Goal: Information Seeking & Learning: Compare options

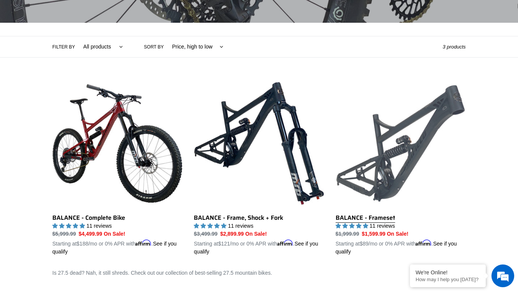
scroll to position [148, 0]
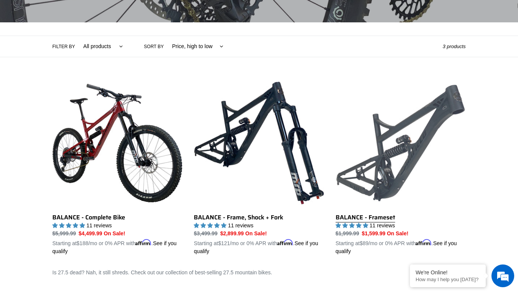
click at [391, 216] on link "BALANCE - Frameset" at bounding box center [401, 166] width 130 height 177
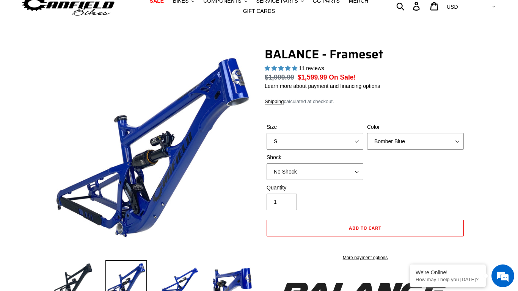
select select "highest-rating"
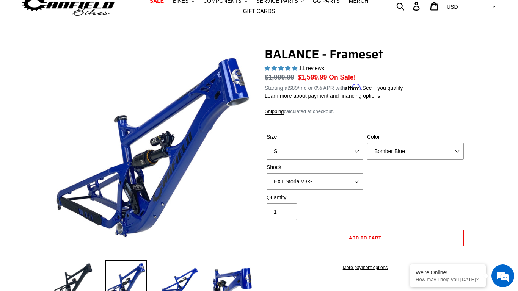
click at [267, 173] on select "No Shock Cane Creek Kitsuma Air Öhlins TTX2 Air EXT Storia V3-S" at bounding box center [315, 181] width 97 height 17
click at [306, 173] on select "No Shock Cane Creek Kitsuma Air Öhlins TTX2 Air EXT Storia V3-S" at bounding box center [315, 181] width 97 height 17
click at [267, 173] on select "No Shock Cane Creek Kitsuma Air Öhlins TTX2 Air EXT Storia V3-S" at bounding box center [315, 181] width 97 height 17
click at [299, 184] on select "No Shock Cane Creek Kitsuma Air Öhlins TTX2 Air EXT Storia V3-S" at bounding box center [315, 181] width 97 height 17
click at [267, 173] on select "No Shock Cane Creek Kitsuma Air Öhlins TTX2 Air EXT Storia V3-S" at bounding box center [315, 181] width 97 height 17
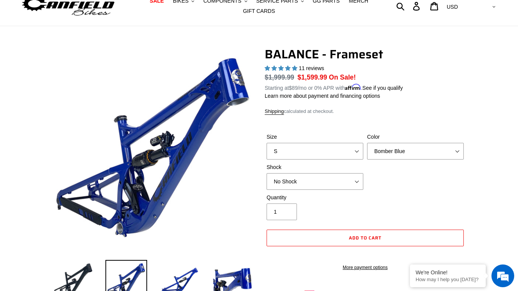
click at [306, 182] on select "No Shock Cane Creek Kitsuma Air Öhlins TTX2 Air EXT Storia V3-S" at bounding box center [315, 181] width 97 height 17
click at [267, 173] on select "No Shock Cane Creek Kitsuma Air Öhlins TTX2 Air EXT Storia V3-S" at bounding box center [315, 181] width 97 height 17
click at [314, 182] on select "No Shock Cane Creek Kitsuma Air Öhlins TTX2 Air EXT Storia V3-S" at bounding box center [315, 181] width 97 height 17
select select "Cane Creek Kitsuma Air"
click at [267, 173] on select "No Shock Cane Creek Kitsuma Air Öhlins TTX2 Air EXT Storia V3-S" at bounding box center [315, 181] width 97 height 17
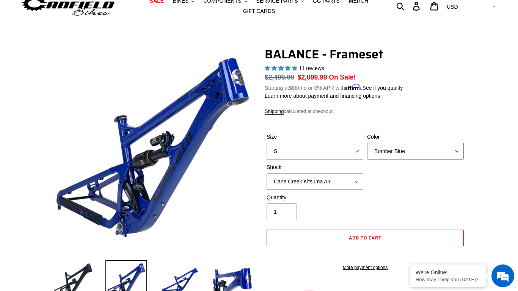
click at [437, 152] on select "Bomber Blue Goat's Blood Stealth Black" at bounding box center [415, 151] width 97 height 17
select select "Stealth Black"
click at [367, 143] on select "Bomber Blue Goat's Blood Stealth Black" at bounding box center [415, 151] width 97 height 17
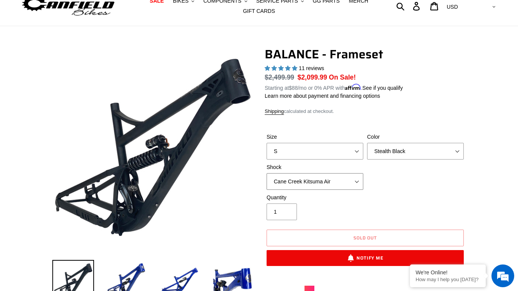
click at [337, 181] on select "No Shock Cane Creek Kitsuma Air Öhlins TTX2 Air EXT Storia V3-S" at bounding box center [315, 181] width 97 height 17
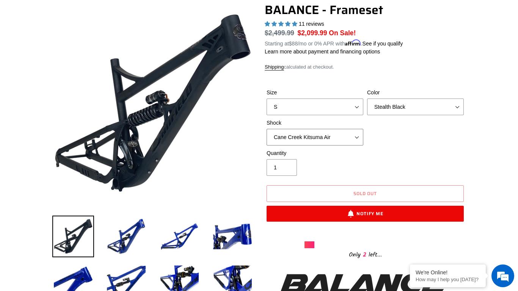
scroll to position [76, 0]
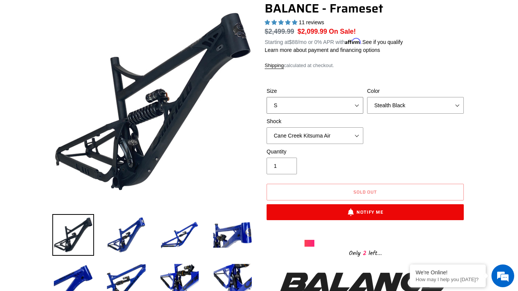
click at [321, 107] on select "S M L XL" at bounding box center [315, 105] width 97 height 17
select select "L"
click at [267, 97] on select "S M L XL" at bounding box center [315, 105] width 97 height 17
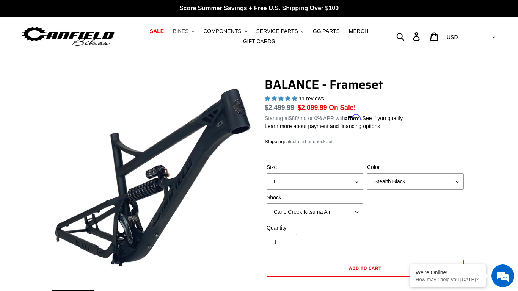
click at [194, 32] on button "BIKES .cls-1{fill:#231f20}" at bounding box center [183, 31] width 29 height 10
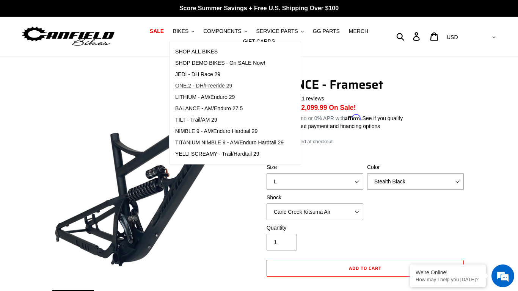
click at [228, 83] on span "ONE.2 - DH/Freeride 29" at bounding box center [203, 86] width 57 height 6
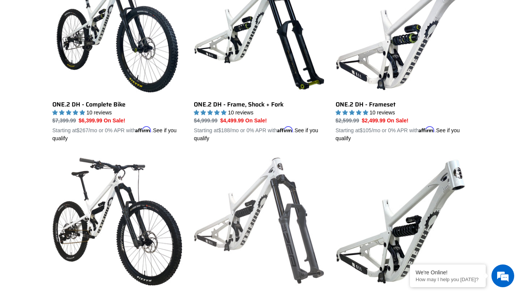
scroll to position [246, 0]
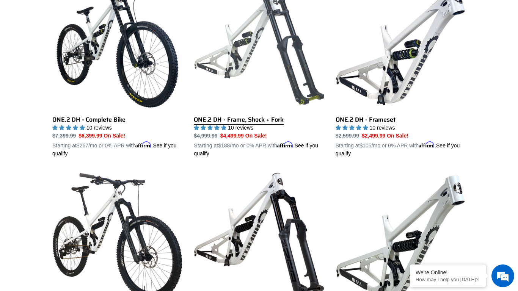
click at [272, 121] on link "ONE.2 DH - Frame, Shock + Fork" at bounding box center [259, 68] width 130 height 177
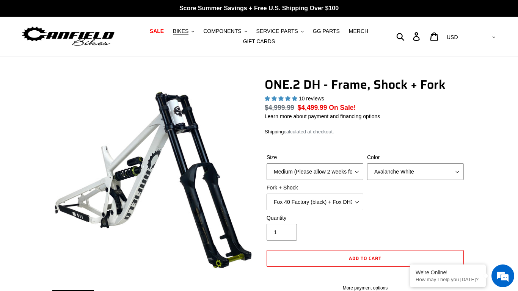
select select "highest-rating"
select select "RockShox BoXXer Ultimate 35mm (red) + RockShox Vivid DH Coil"
click at [267, 194] on select "Fox 40 Factory (black) + Fox DHX2 250x75 Fox 40 Factory (orange) + Fox DHX2 250…" at bounding box center [315, 202] width 97 height 17
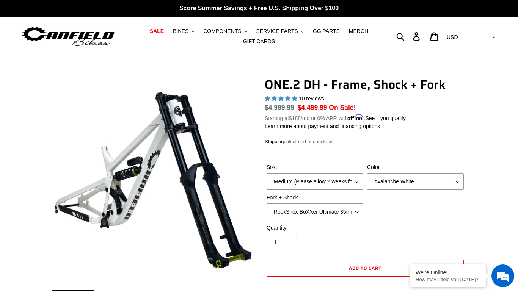
click at [328, 209] on select "Fox 40 Factory (black) + Fox DHX2 250x75 Fox 40 Factory (orange) + Fox DHX2 250…" at bounding box center [315, 212] width 97 height 17
click at [267, 204] on select "Fox 40 Factory (black) + Fox DHX2 250x75 Fox 40 Factory (orange) + Fox DHX2 250…" at bounding box center [315, 212] width 97 height 17
click at [393, 182] on select "Avalanche White Bentonite Grey" at bounding box center [415, 181] width 97 height 17
select select "Bentonite Grey"
click at [367, 173] on select "Avalanche White Bentonite Grey" at bounding box center [415, 181] width 97 height 17
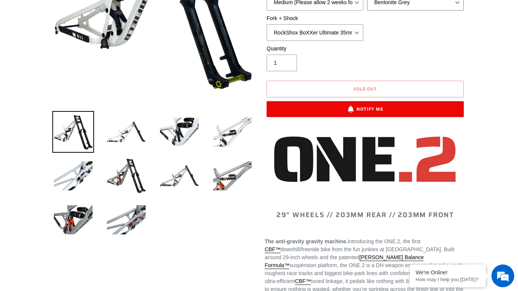
scroll to position [193, 0]
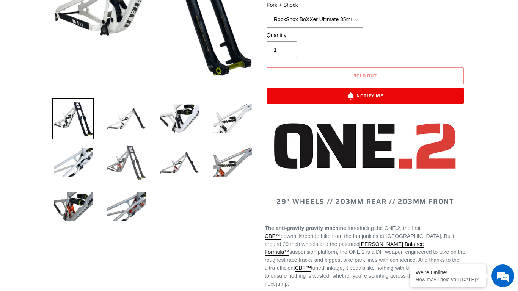
click at [126, 162] on img at bounding box center [126, 163] width 42 height 42
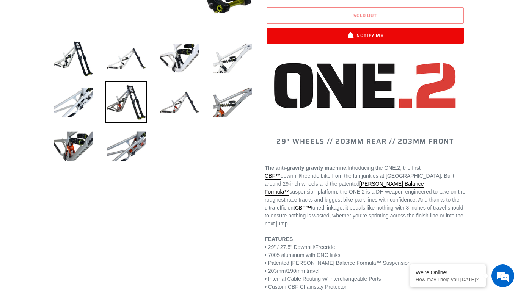
scroll to position [0, 0]
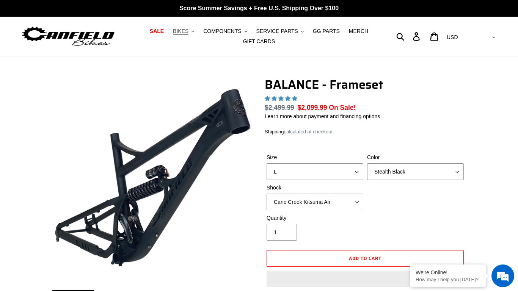
click at [196, 30] on button "BIKES .cls-1{fill:#231f20}" at bounding box center [183, 31] width 29 height 10
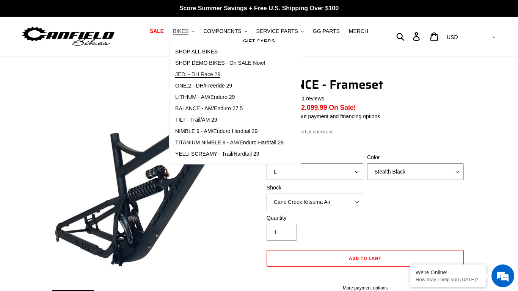
select select "highest-rating"
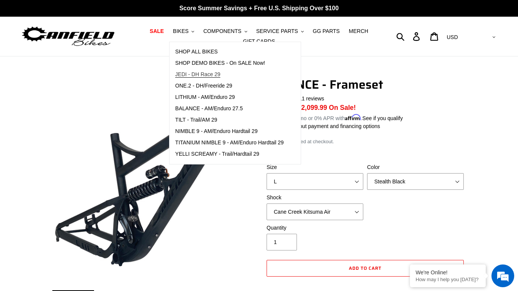
click at [215, 74] on span "JEDI - DH Race 29" at bounding box center [197, 74] width 45 height 6
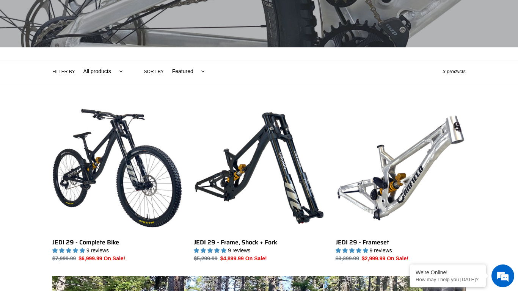
scroll to position [125, 0]
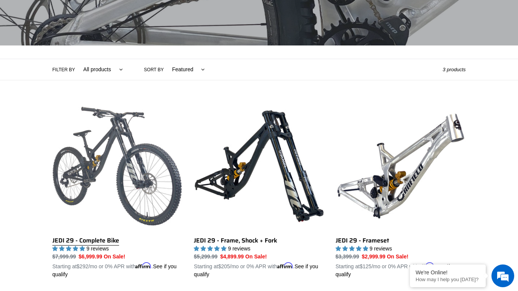
click at [116, 228] on link "JEDI 29 - Complete Bike" at bounding box center [117, 189] width 130 height 177
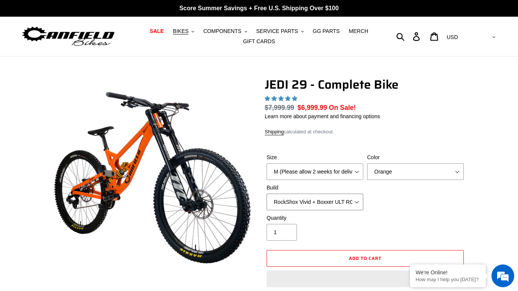
click at [323, 197] on select "RockShox Vivid + Boxxer ULT RC2 C3 200 + SRAM XO RockShox Vivid + Boxxer ULT RC…" at bounding box center [315, 202] width 97 height 17
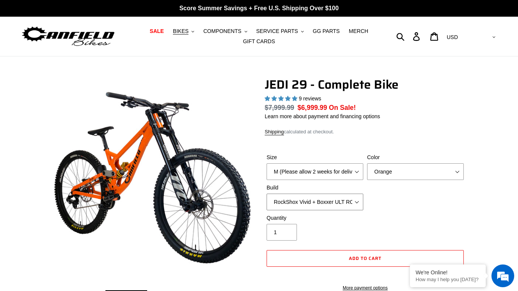
select select "highest-rating"
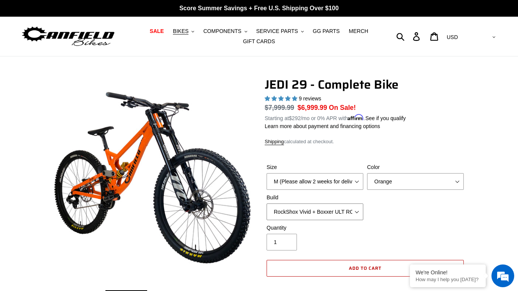
select select "EXT [PERSON_NAME] V3 + EXT Vaia 200 + Shimano"
click at [267, 204] on select "RockShox Vivid + Boxxer ULT RC2 C3 200 + SRAM XO RockShox Vivid + Boxxer ULT RC…" at bounding box center [315, 212] width 97 height 17
click at [410, 207] on div "Size M (Please allow 2 weeks for delivery) L (Please allow 2 weeks for delivery…" at bounding box center [365, 193] width 201 height 61
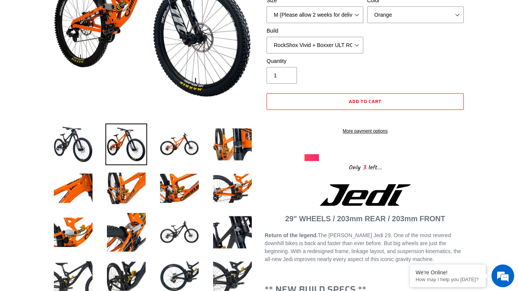
scroll to position [167, 0]
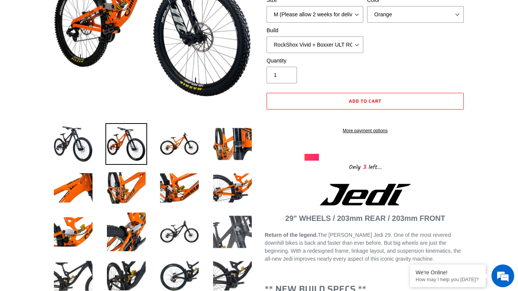
click at [245, 228] on img at bounding box center [233, 232] width 42 height 42
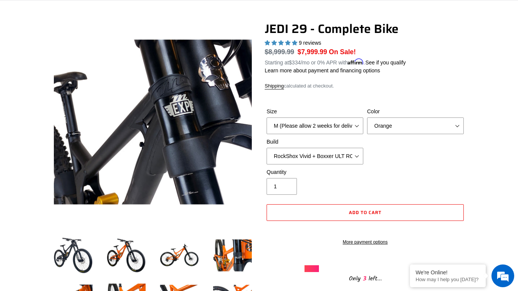
scroll to position [55, 0]
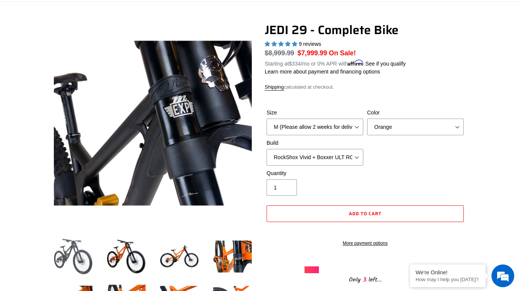
click at [82, 270] on img at bounding box center [73, 257] width 42 height 42
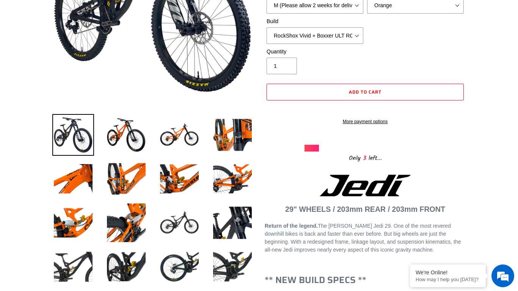
scroll to position [181, 0]
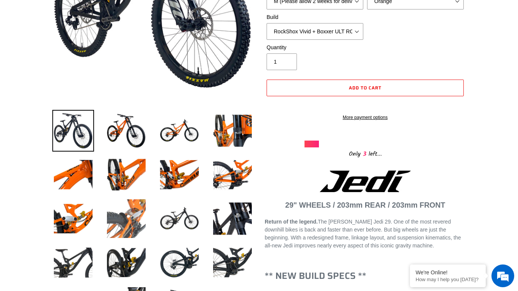
click at [128, 216] on img at bounding box center [126, 219] width 42 height 42
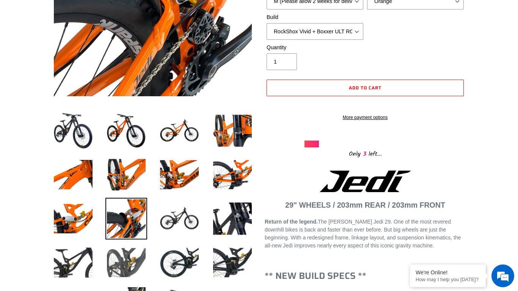
click at [127, 259] on img at bounding box center [126, 263] width 42 height 42
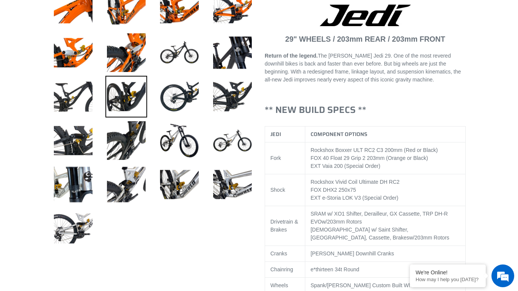
scroll to position [348, 0]
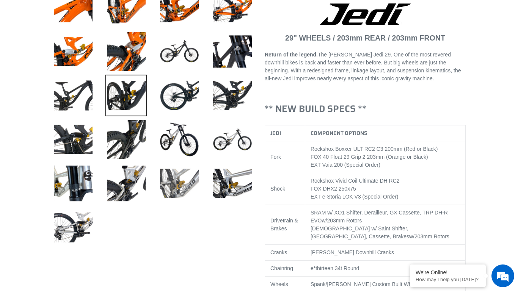
click at [165, 201] on img at bounding box center [180, 184] width 42 height 42
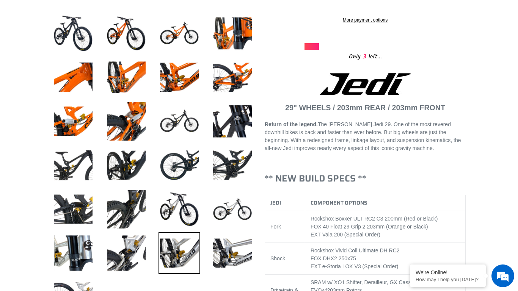
scroll to position [0, 0]
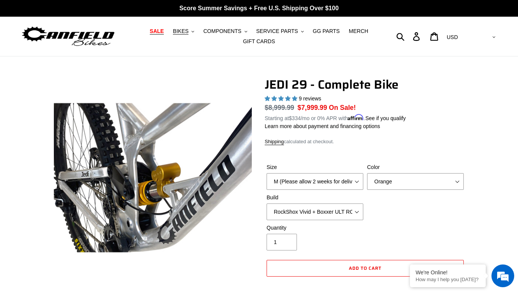
click at [168, 35] on link "SALE" at bounding box center [157, 31] width 22 height 10
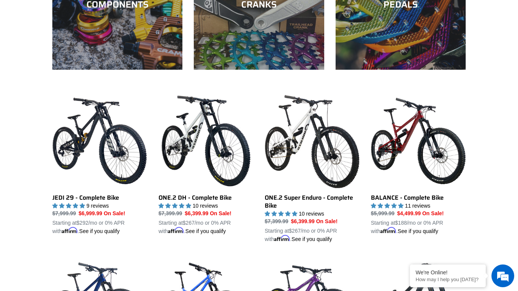
scroll to position [433, 0]
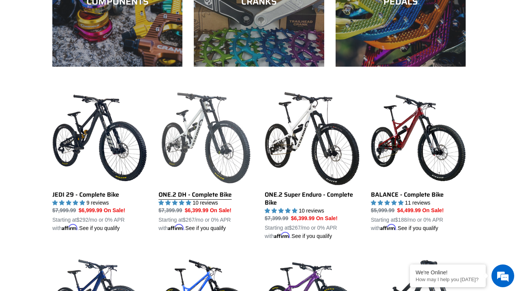
click at [206, 192] on link "ONE.2 DH - Complete Bike" at bounding box center [206, 162] width 95 height 142
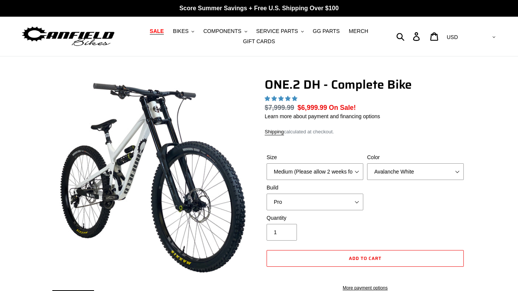
select select "Pro"
select select "highest-rating"
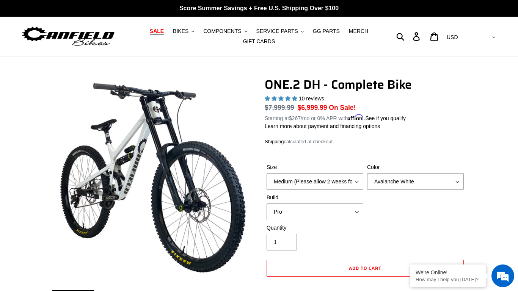
click at [315, 220] on select "Core Pro" at bounding box center [315, 212] width 97 height 17
select select "Core"
click at [267, 204] on select "Core Pro" at bounding box center [315, 212] width 97 height 17
